Goal: Task Accomplishment & Management: Manage account settings

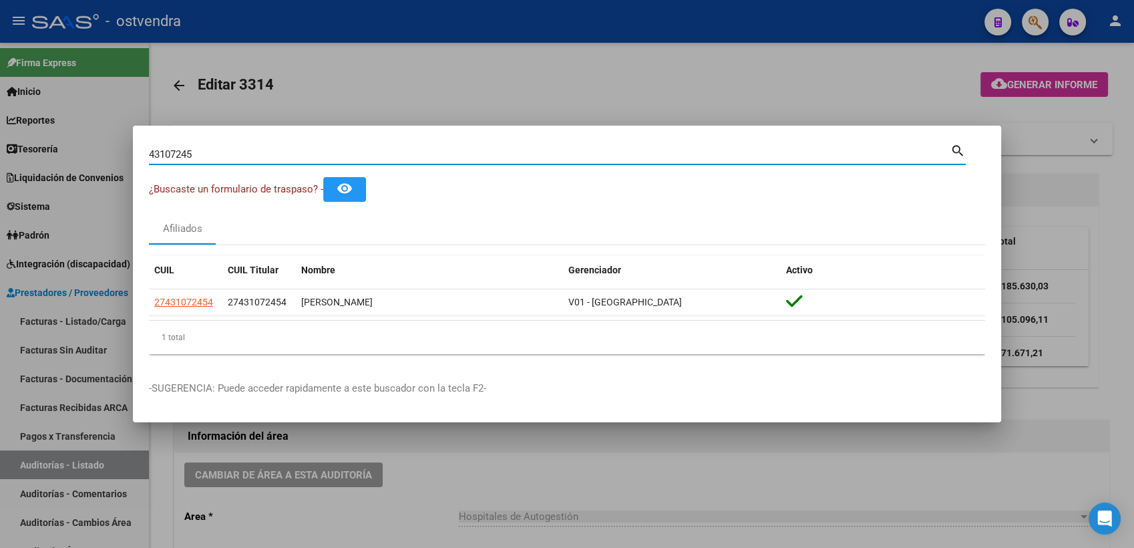
click at [885, 77] on div at bounding box center [567, 274] width 1134 height 548
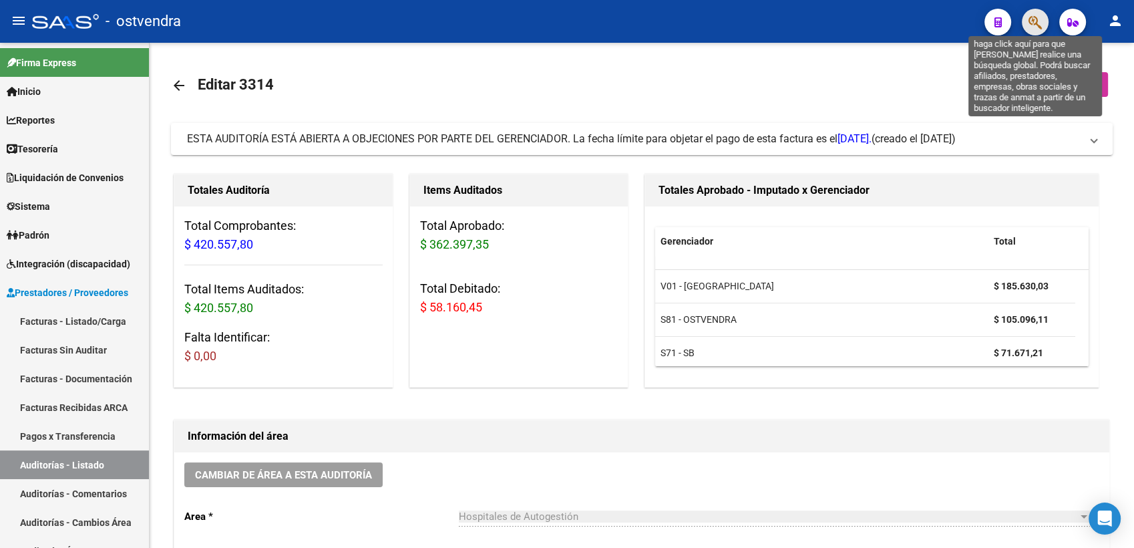
click at [1034, 16] on icon "button" at bounding box center [1035, 22] width 13 height 15
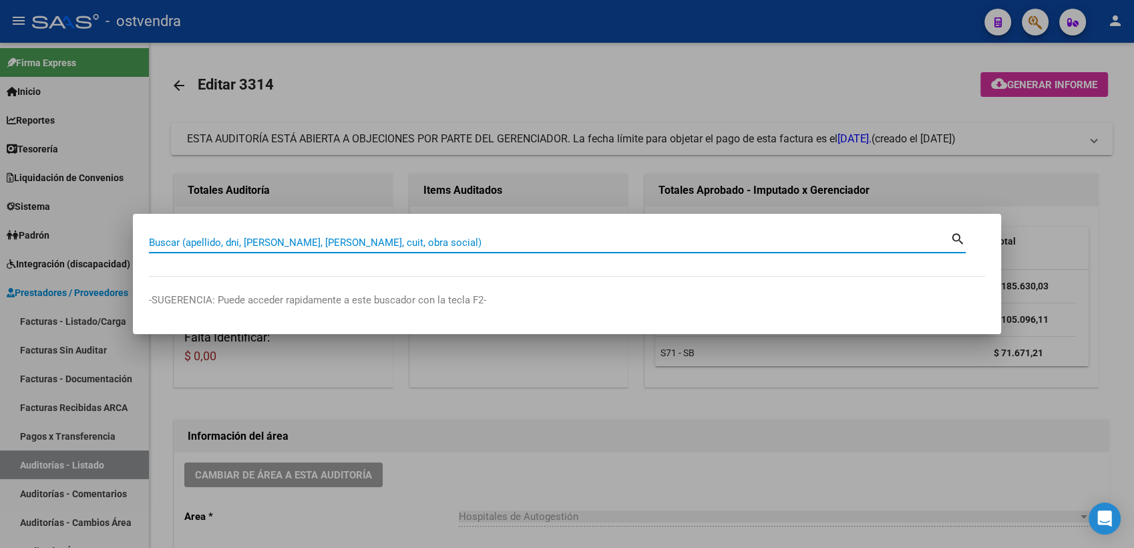
click at [476, 243] on input "Buscar (apellido, dni, [PERSON_NAME], [PERSON_NAME], cuit, obra social)" at bounding box center [550, 243] width 802 height 12
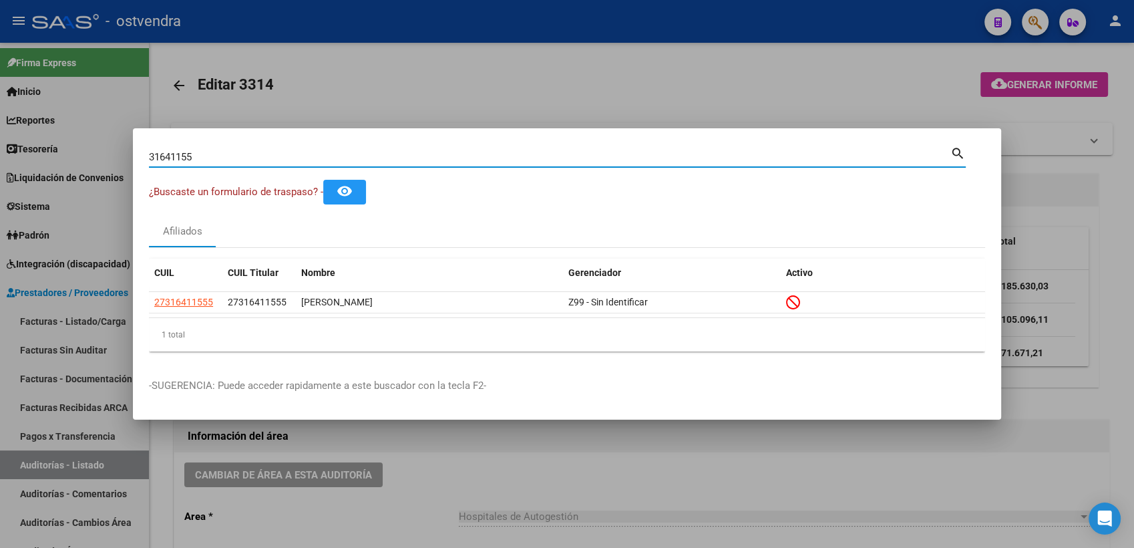
click at [235, 160] on input "31641155" at bounding box center [550, 157] width 802 height 12
type input "3"
type input "57663637"
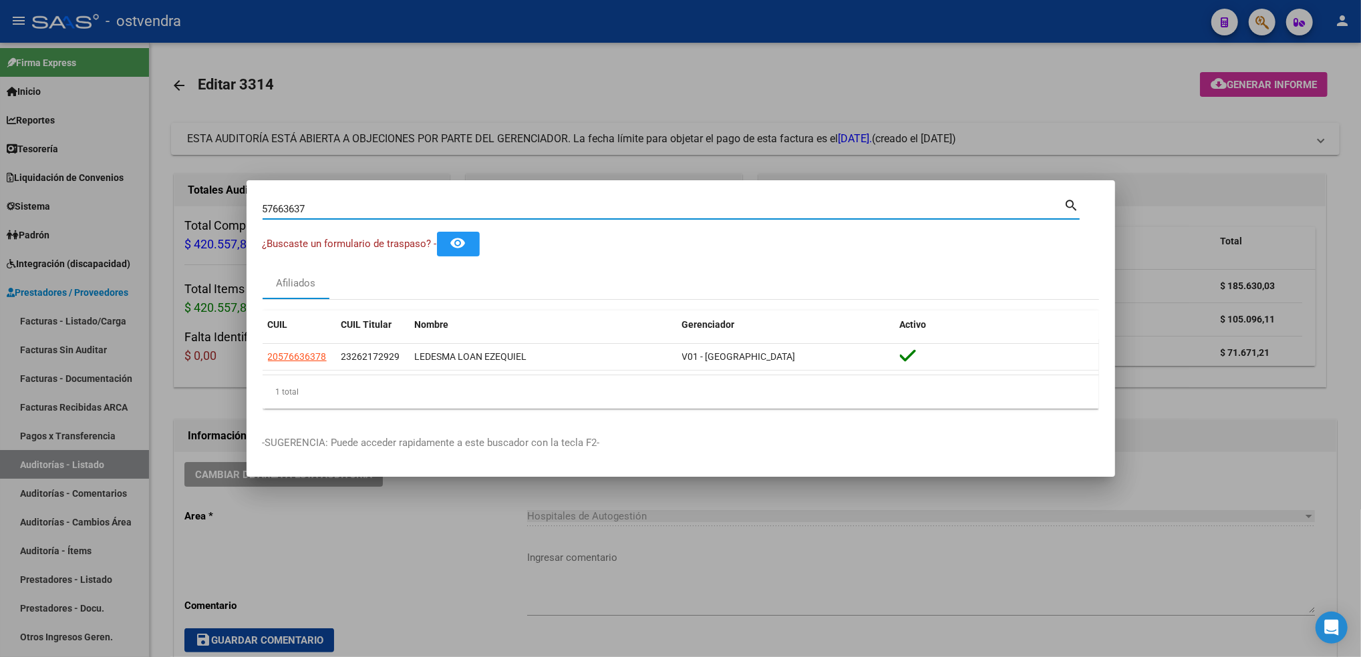
click at [1134, 51] on div at bounding box center [680, 328] width 1361 height 657
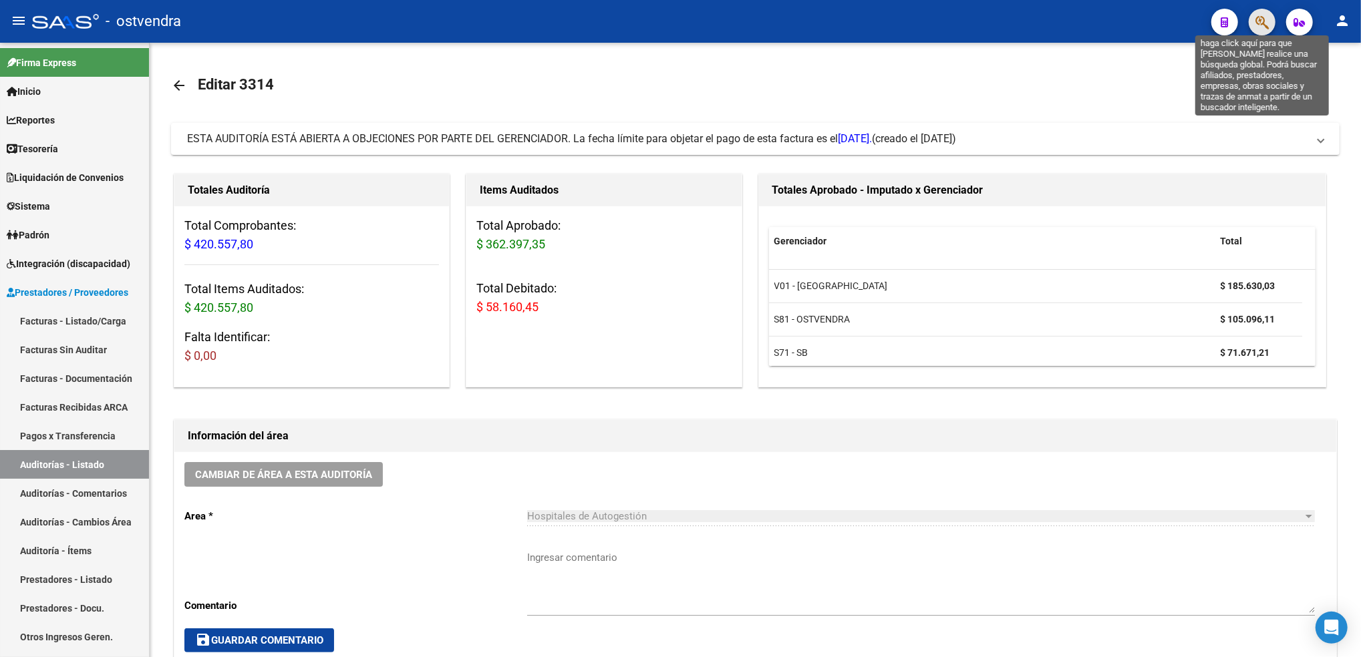
drag, startPoint x: 1253, startPoint y: 51, endPoint x: 1262, endPoint y: 22, distance: 30.0
click at [1134, 22] on icon "button" at bounding box center [1261, 22] width 13 height 15
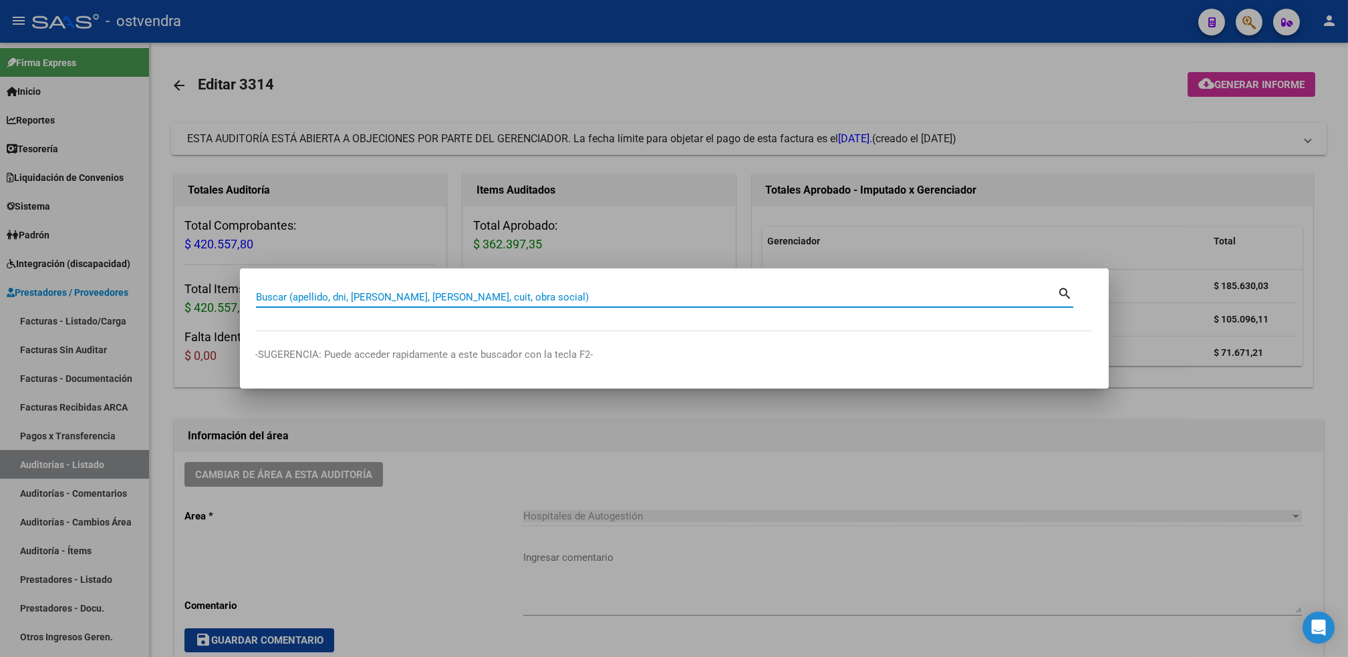
click at [756, 293] on input "Buscar (apellido, dni, [PERSON_NAME], [PERSON_NAME], cuit, obra social)" at bounding box center [657, 297] width 802 height 12
paste input "27312711996"
type input "27312711996"
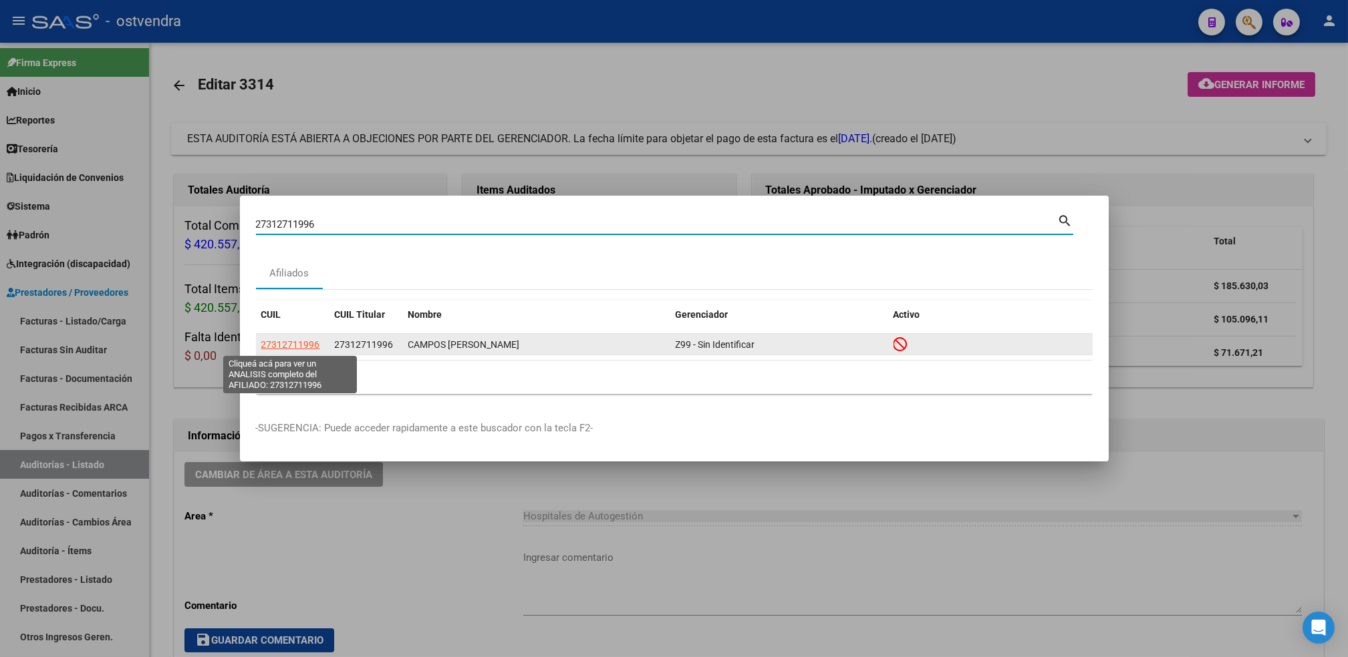
click at [281, 343] on span "27312711996" at bounding box center [290, 344] width 59 height 11
type textarea "27312711996"
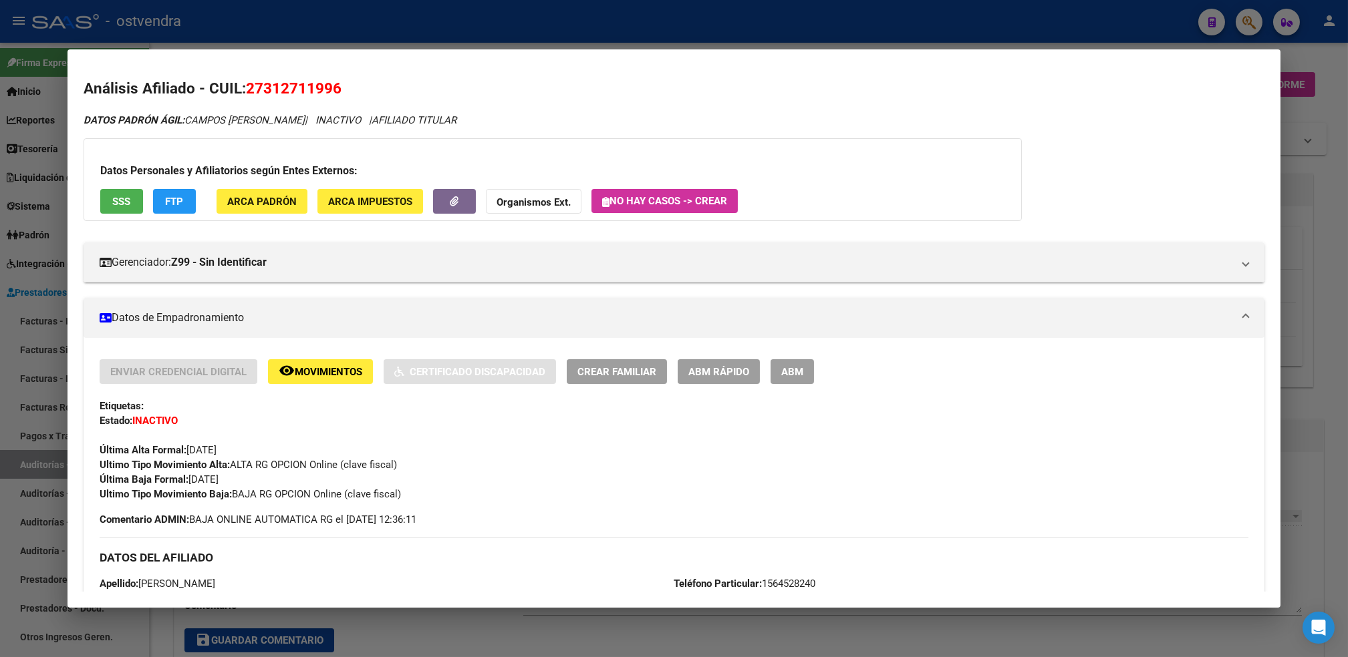
click at [517, 204] on strong "Organismos Ext." at bounding box center [533, 202] width 74 height 12
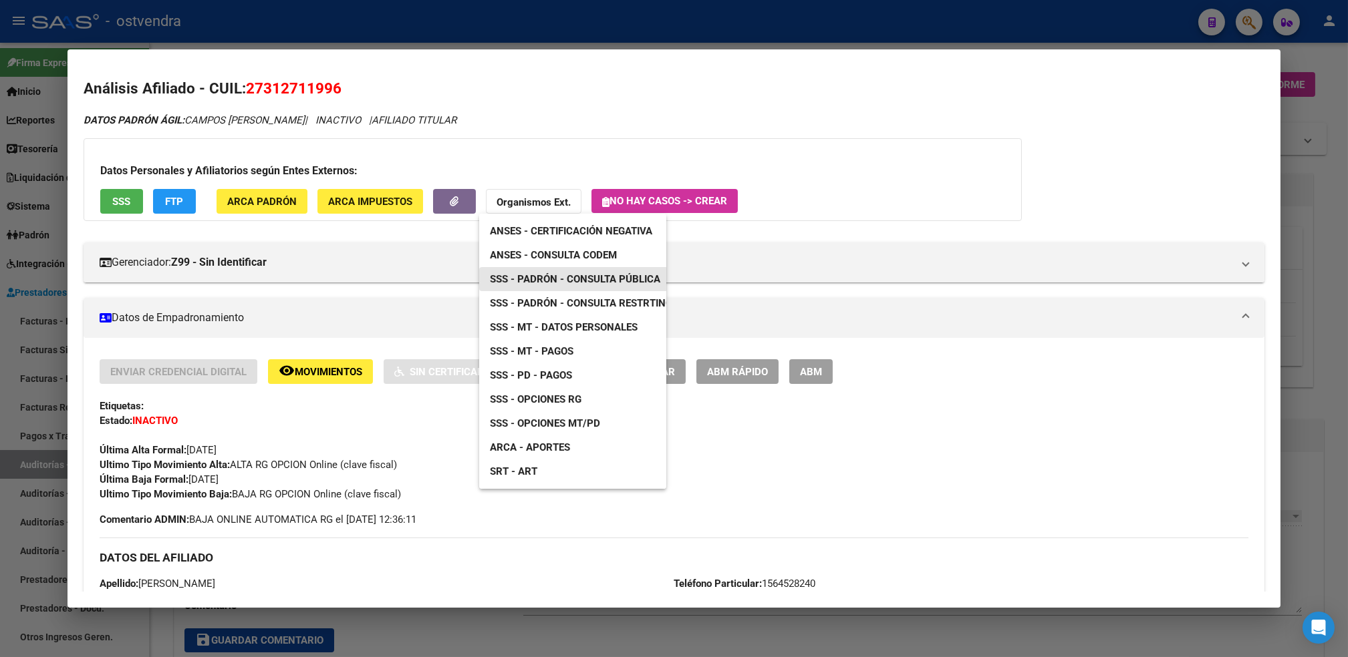
click at [563, 271] on link "SSS - Padrón - Consulta Pública" at bounding box center [575, 279] width 192 height 24
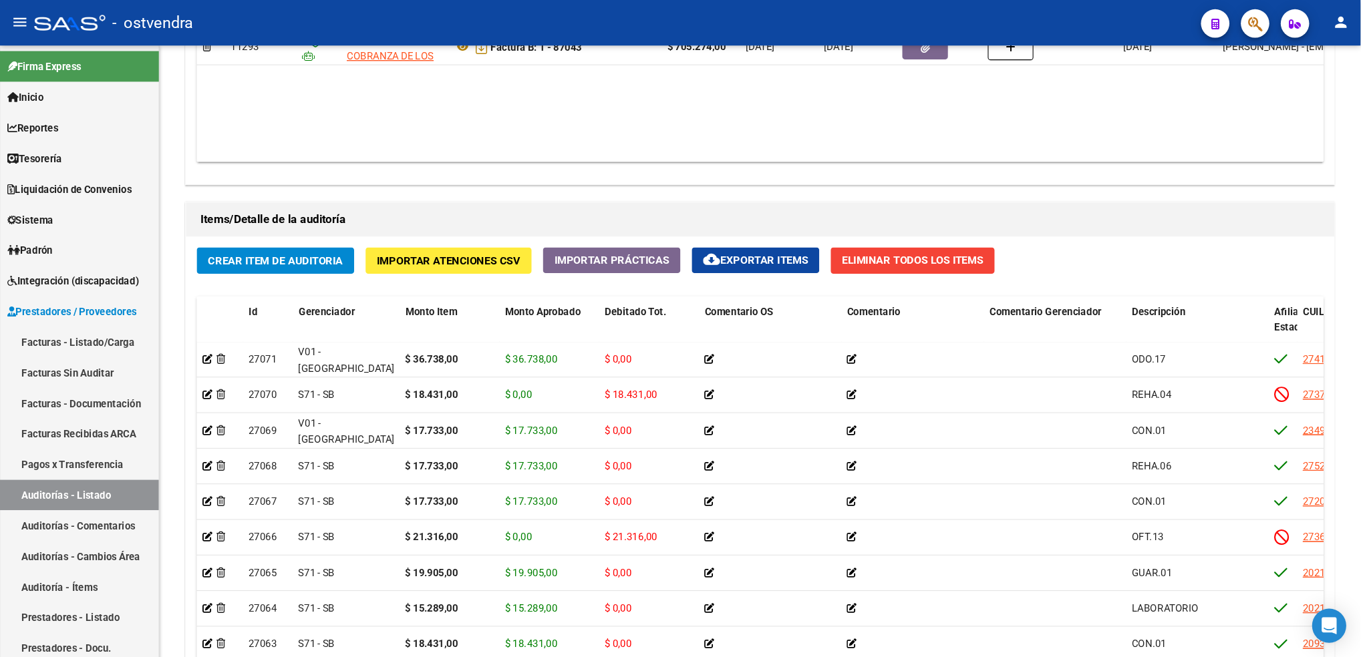
scroll to position [816, 0]
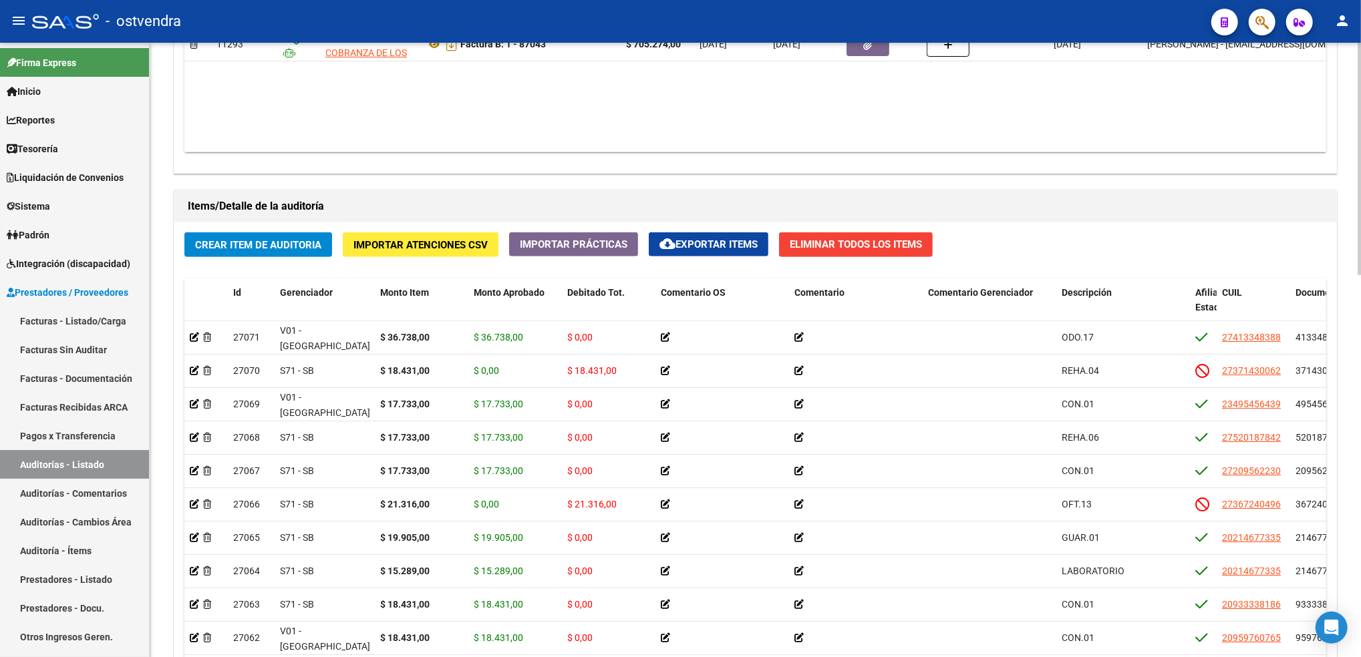
drag, startPoint x: 1001, startPoint y: 14, endPoint x: 800, endPoint y: 190, distance: 267.6
click at [800, 190] on div "Items/Detalle de la auditoría" at bounding box center [755, 206] width 1162 height 32
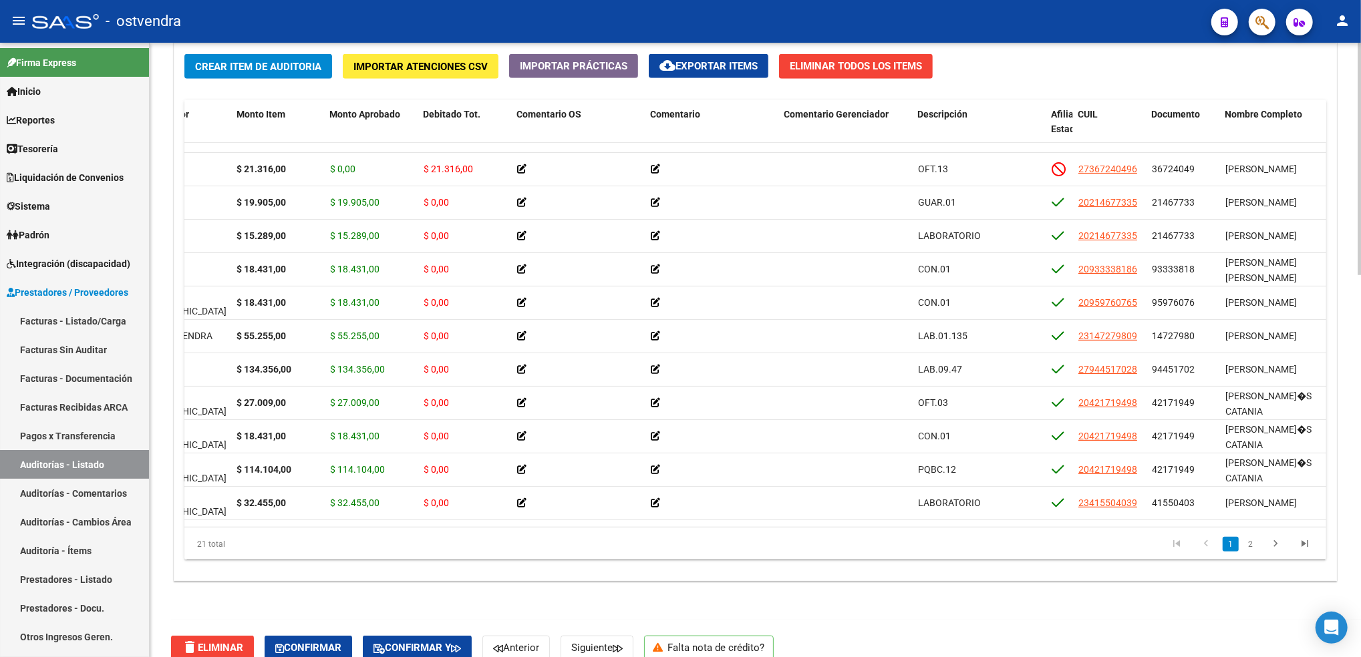
scroll to position [157, 0]
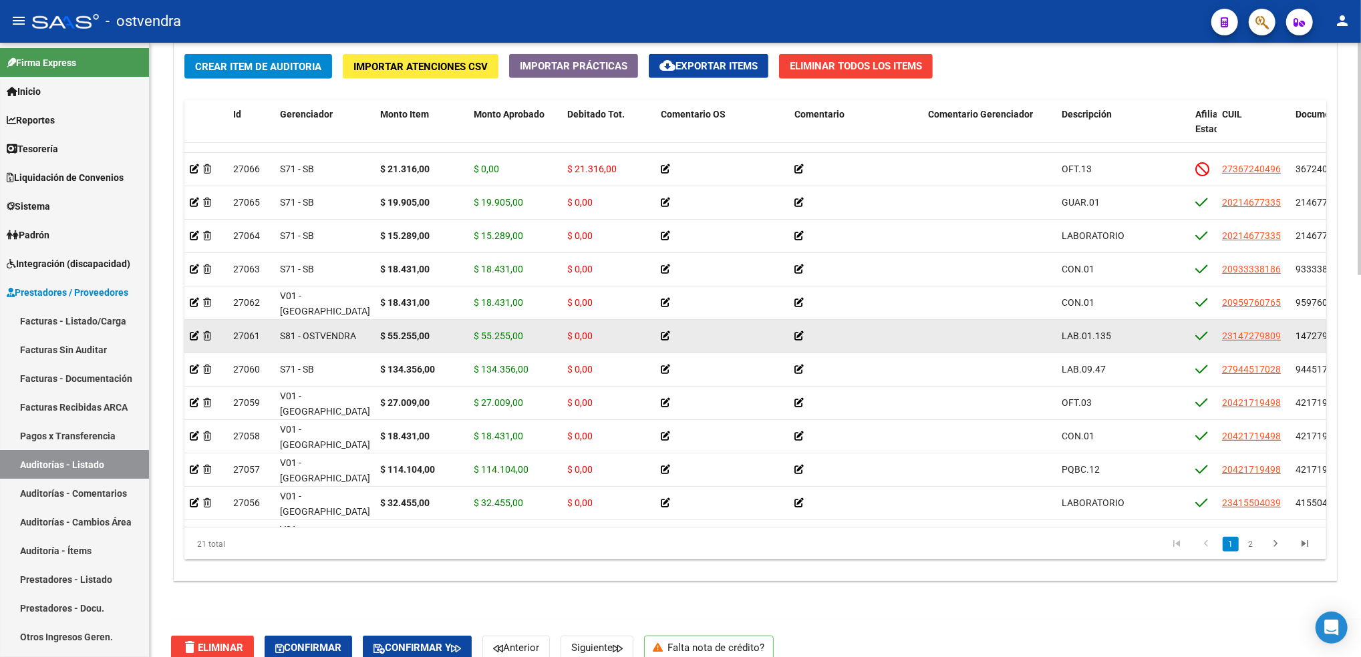
click at [665, 333] on icon at bounding box center [665, 335] width 9 height 9
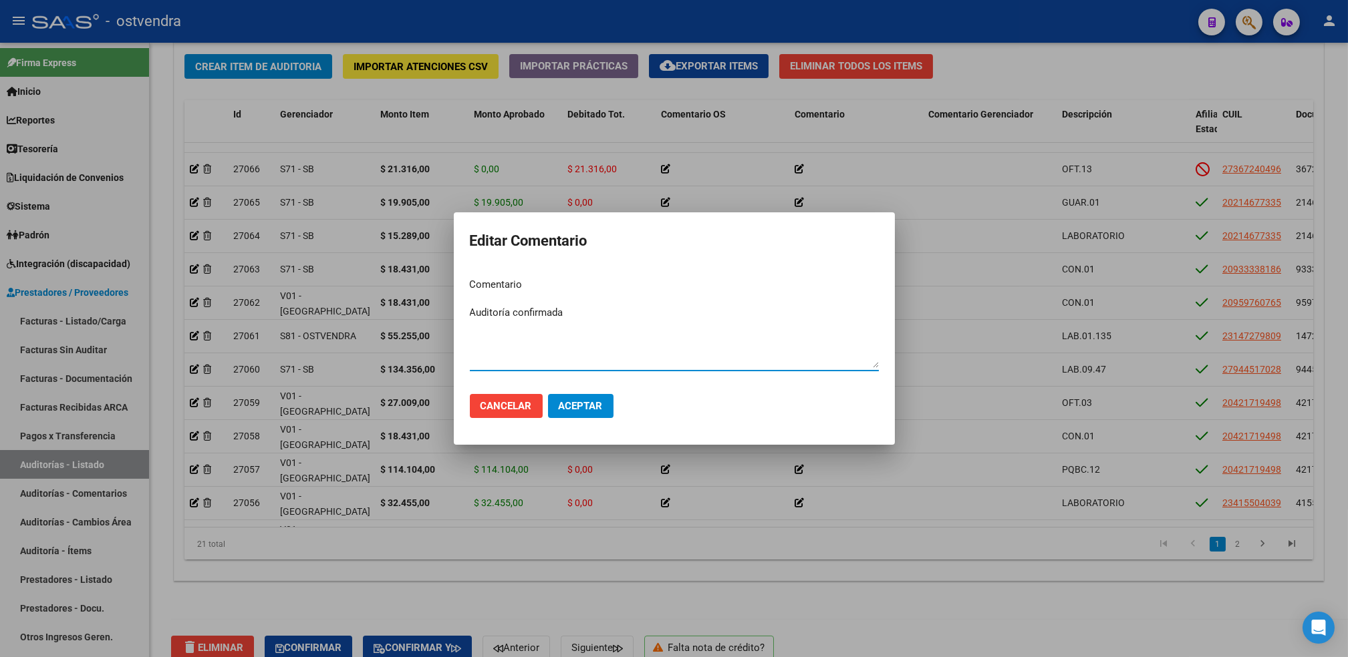
type textarea "Auditoría confirmada"
click at [571, 408] on span "Aceptar" at bounding box center [581, 406] width 44 height 12
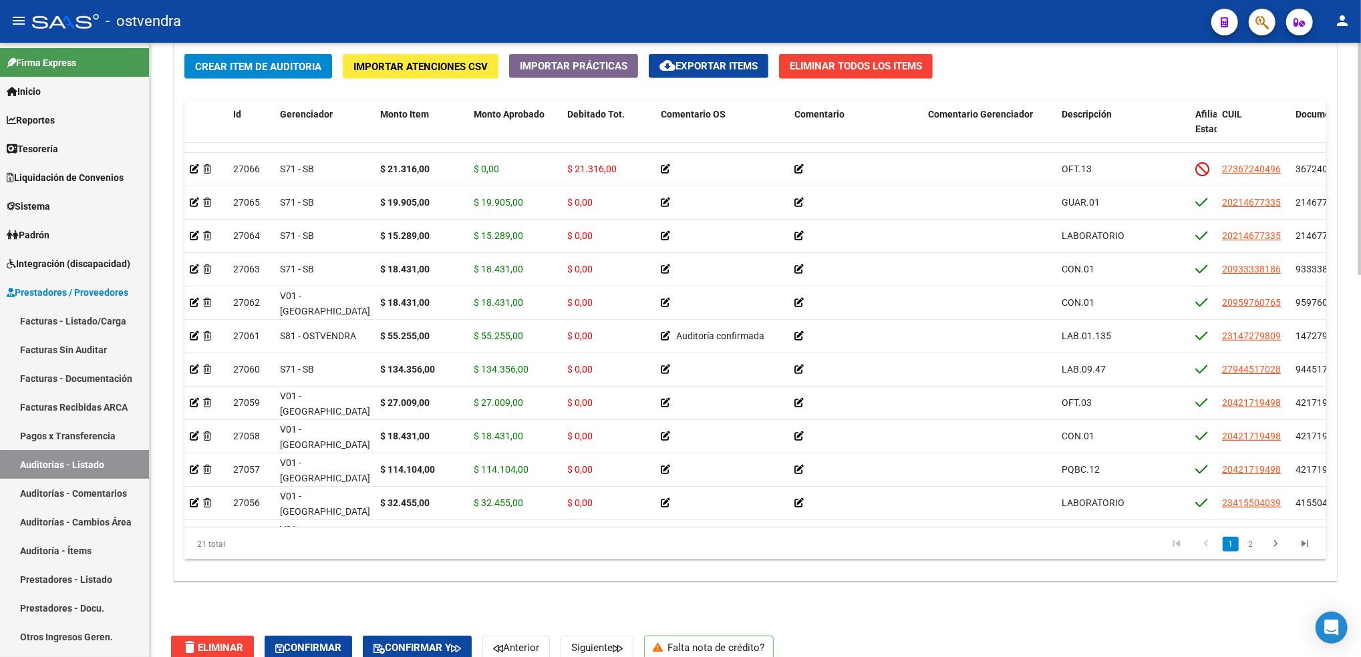
click at [615, 547] on div "Crear Item de Auditoria Importar Atenciones CSV Importar Prácticas cloud_downlo…" at bounding box center [755, 312] width 1162 height 537
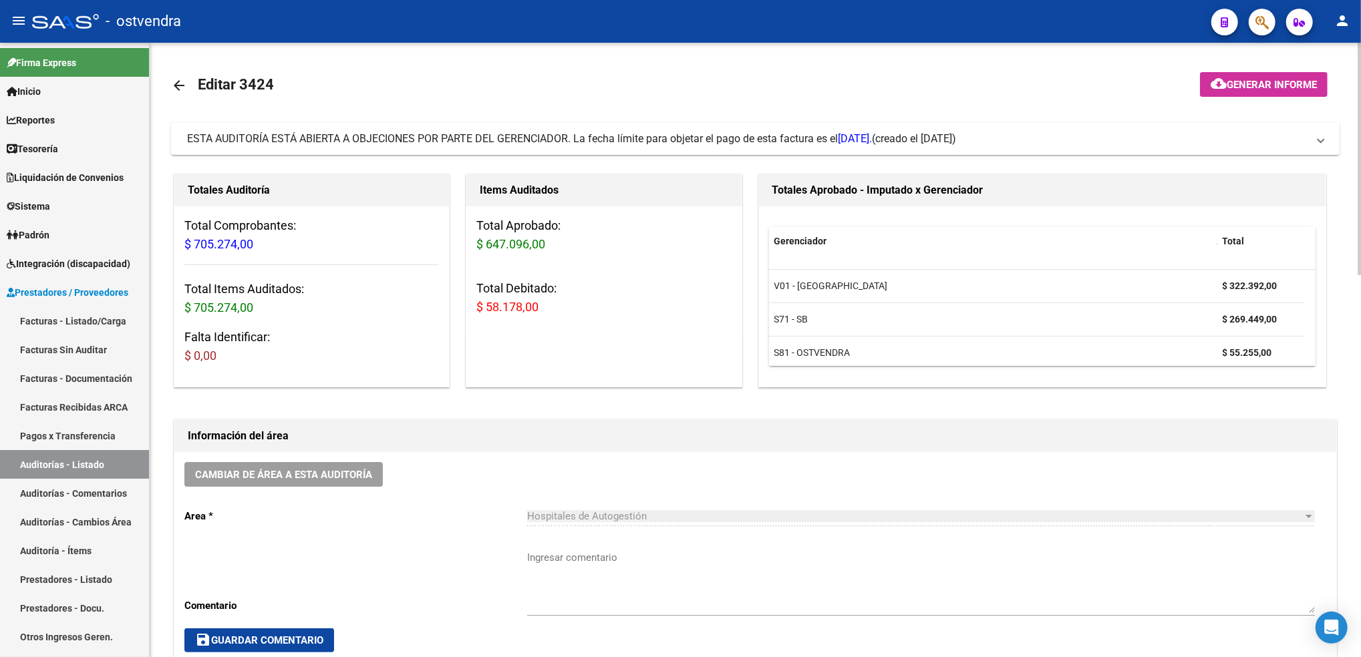
scroll to position [22, 0]
